Goal: Task Accomplishment & Management: Use online tool/utility

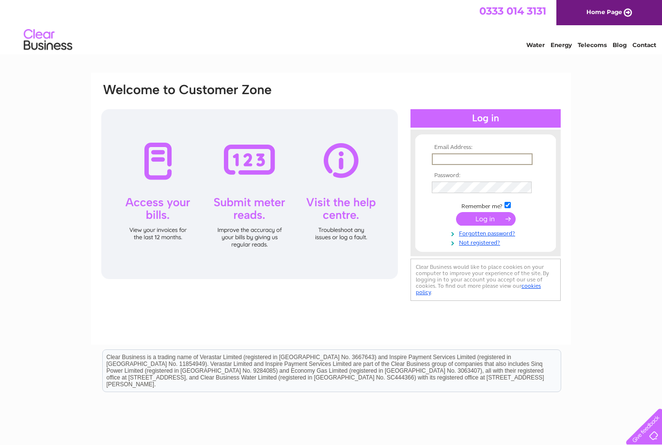
type input "Signaturekdy@gmail.com"
click at [486, 219] on input "submit" at bounding box center [486, 219] width 60 height 14
click at [501, 216] on input "submit" at bounding box center [486, 218] width 60 height 14
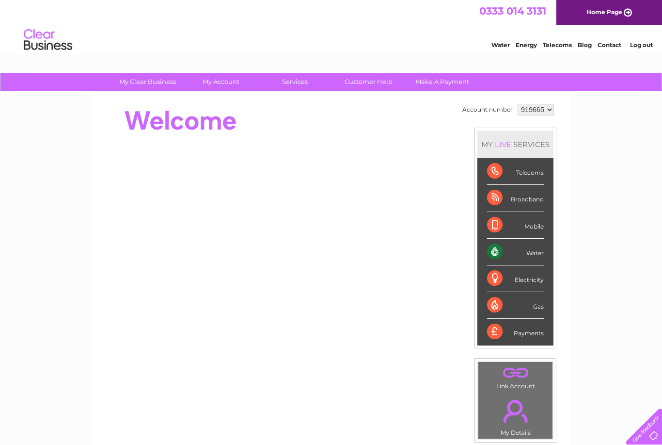
click at [544, 248] on div "Water" at bounding box center [515, 252] width 57 height 27
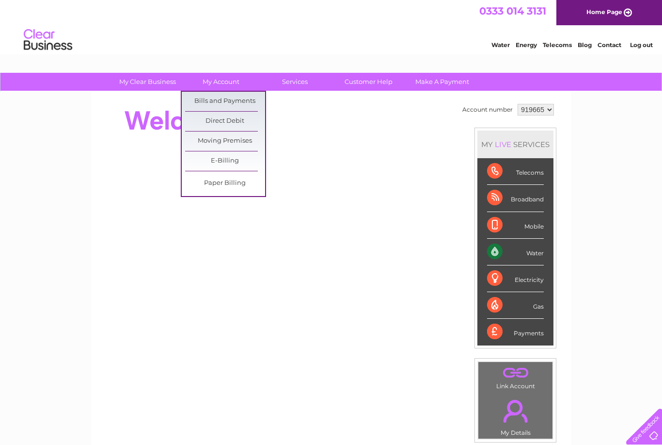
click at [245, 98] on link "Bills and Payments" at bounding box center [225, 101] width 80 height 19
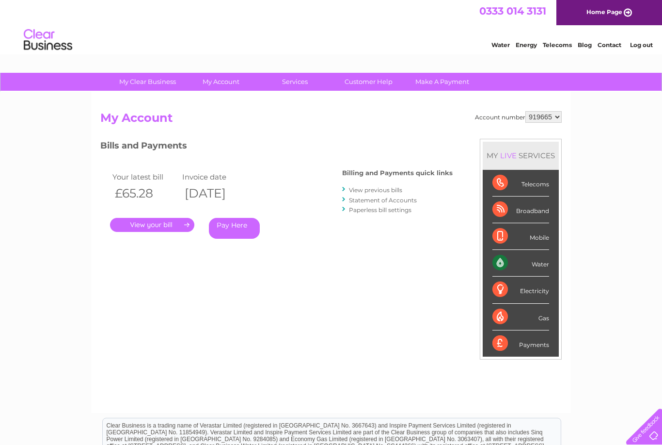
click at [172, 220] on link "." at bounding box center [152, 225] width 84 height 14
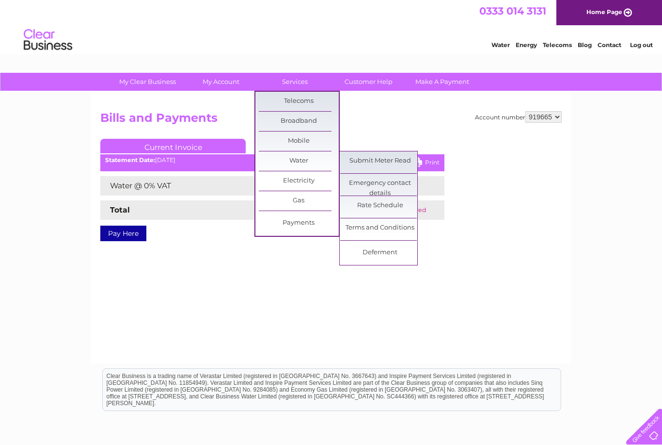
click at [394, 158] on link "Submit Meter Read" at bounding box center [380, 160] width 80 height 19
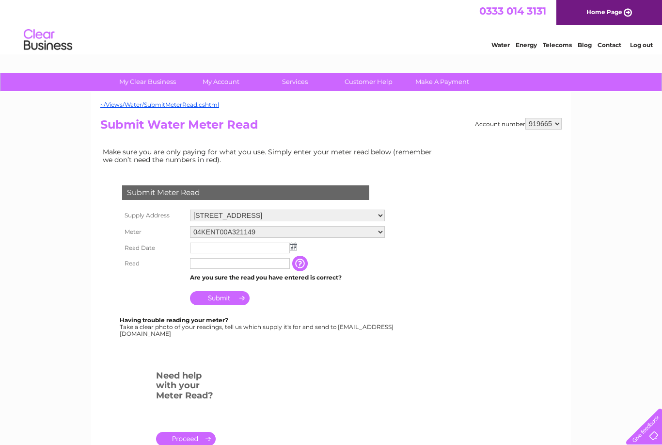
click at [292, 250] on img at bounding box center [293, 246] width 7 height 8
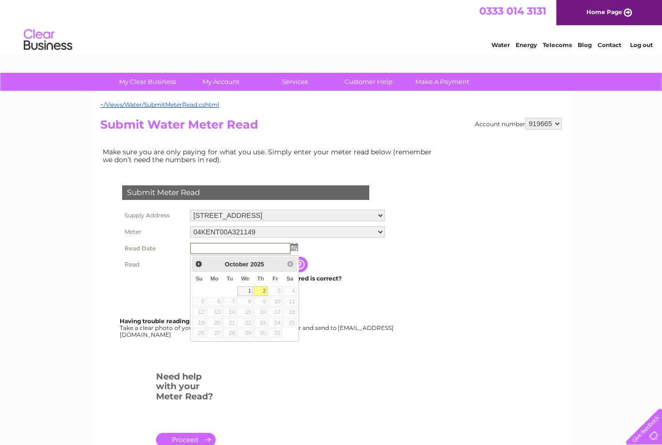
click at [267, 288] on link "2" at bounding box center [261, 291] width 14 height 10
type input "[DATE]"
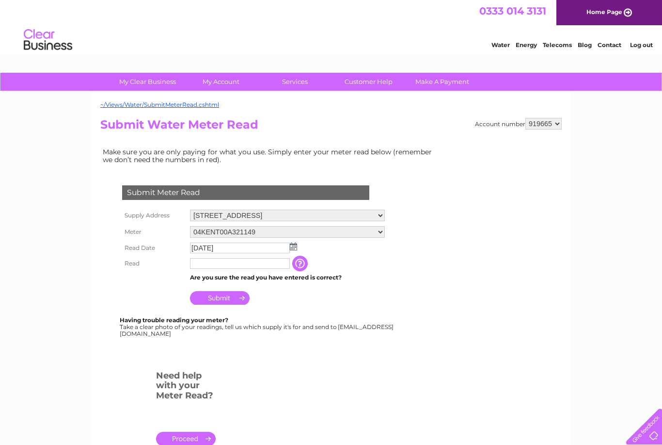
click at [257, 264] on input "text" at bounding box center [240, 263] width 100 height 11
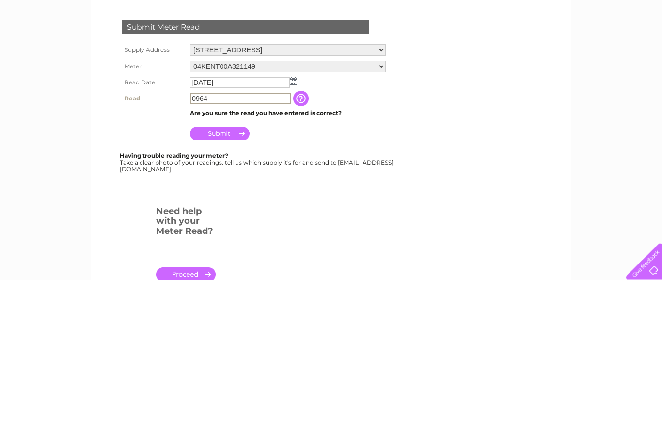
type input "0964"
click at [244, 292] on input "Submit" at bounding box center [220, 299] width 60 height 14
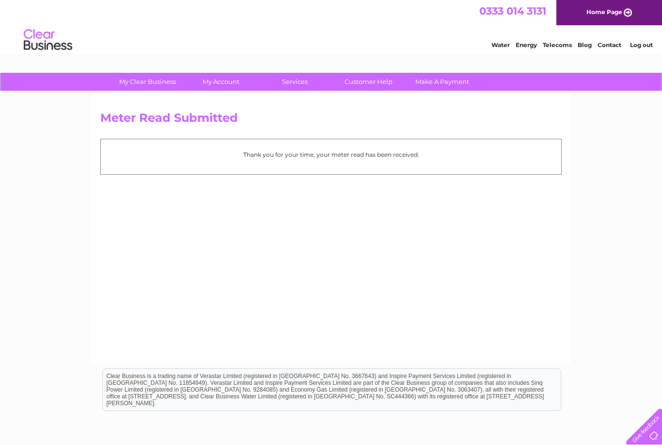
scroll to position [60, 0]
